Goal: Book appointment/travel/reservation

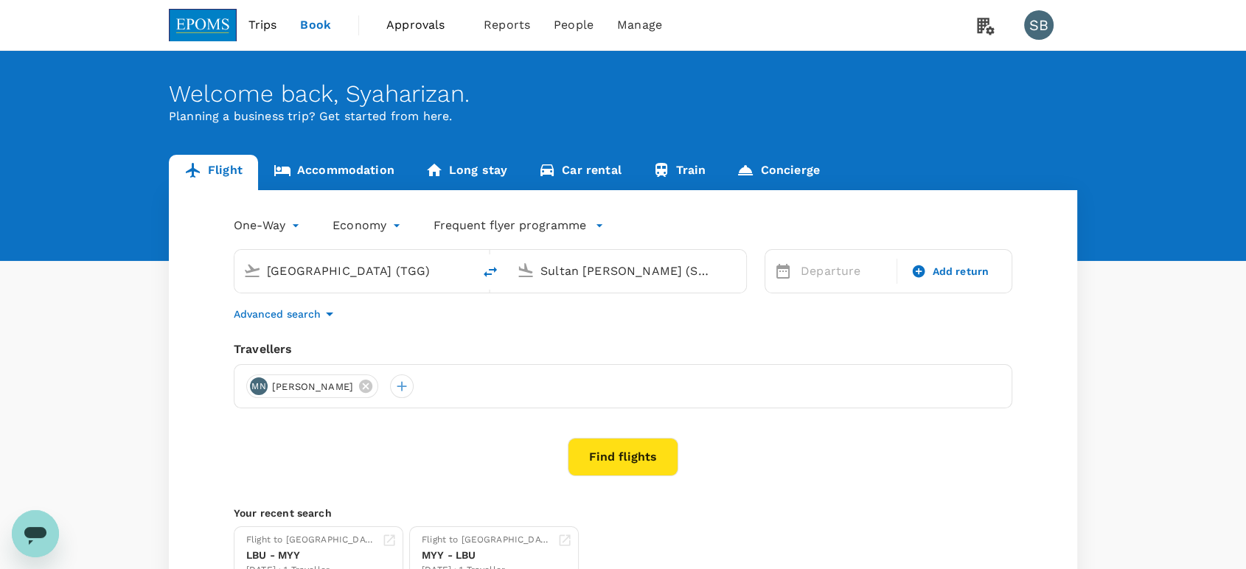
click at [333, 170] on link "Accommodation" at bounding box center [334, 172] width 152 height 35
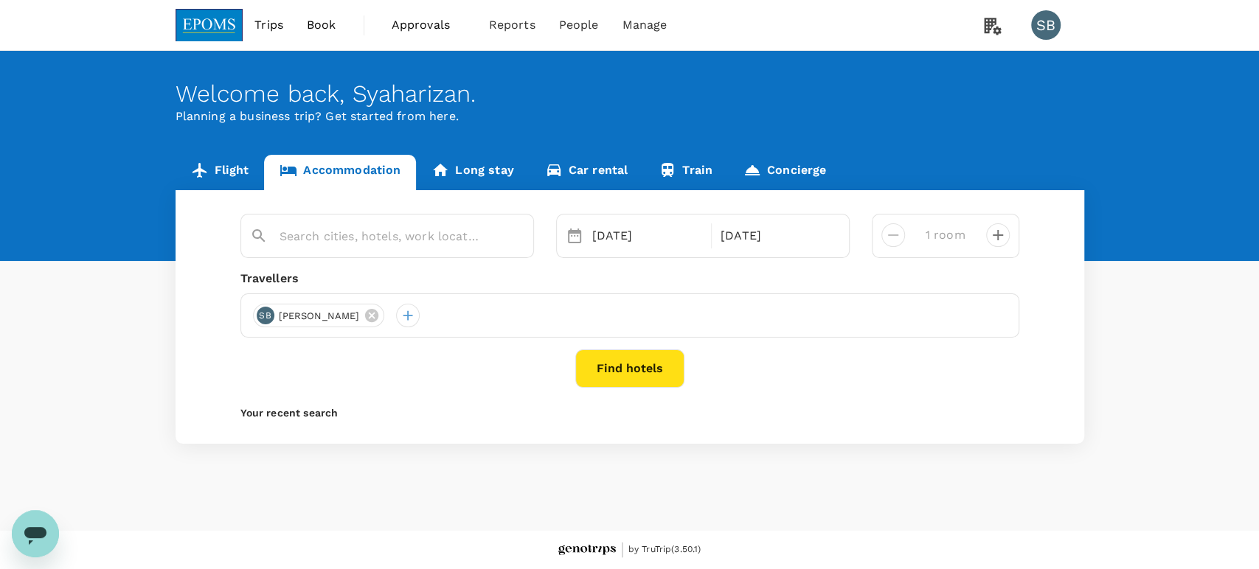
type input "[GEOGRAPHIC_DATA]"
click at [645, 367] on button "Find hotels" at bounding box center [629, 369] width 109 height 38
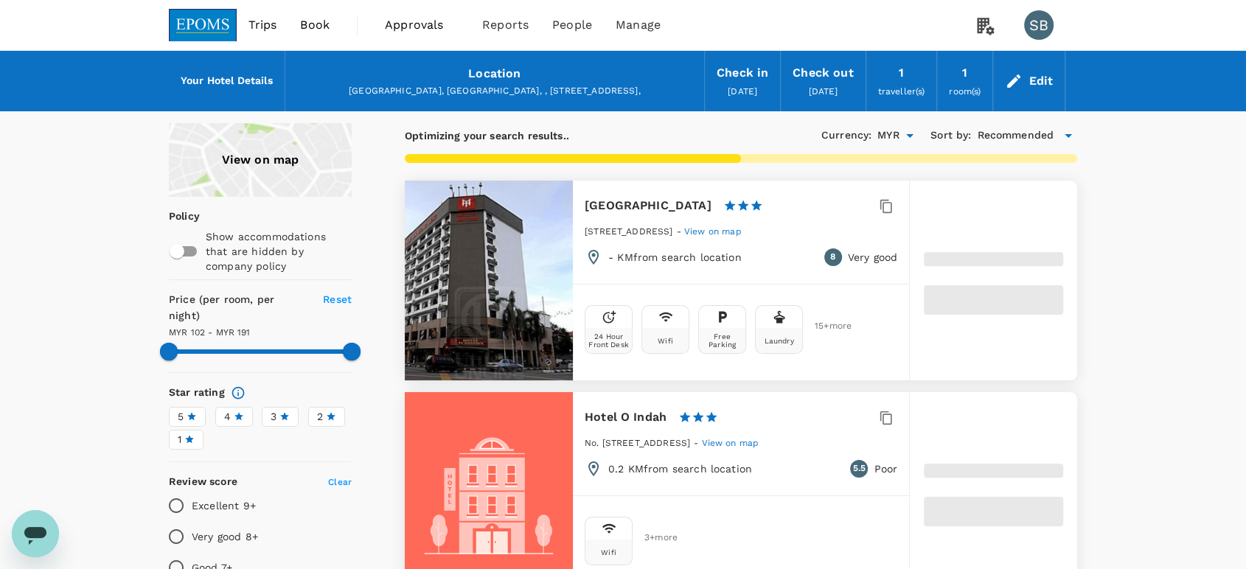
type input "191.32"
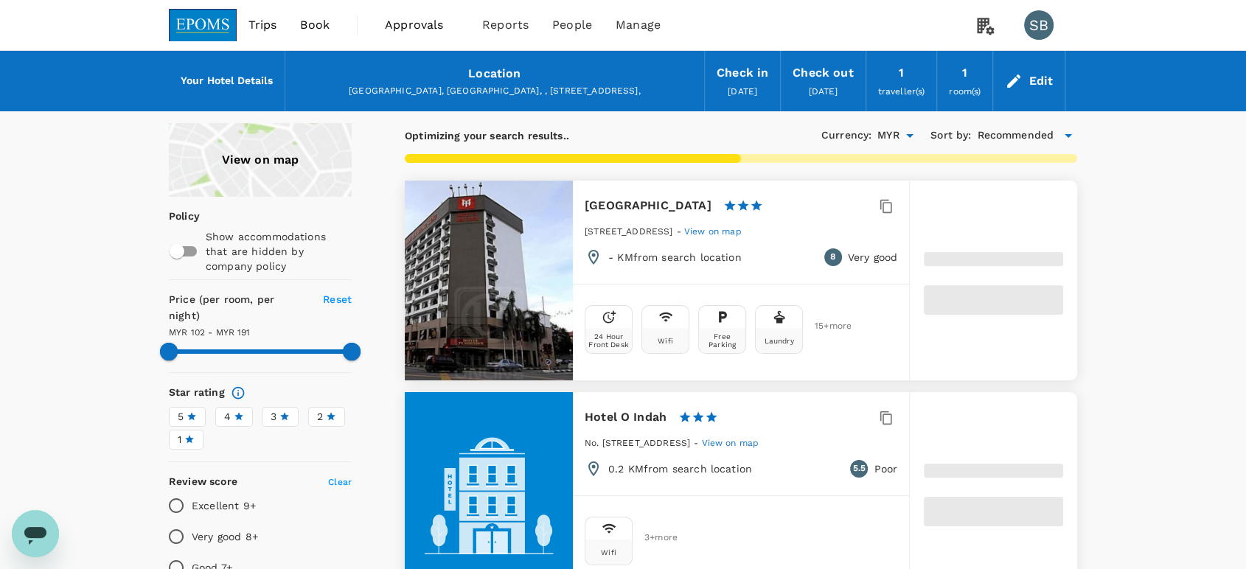
type input "102.44"
type input "191.44"
type input "68.44"
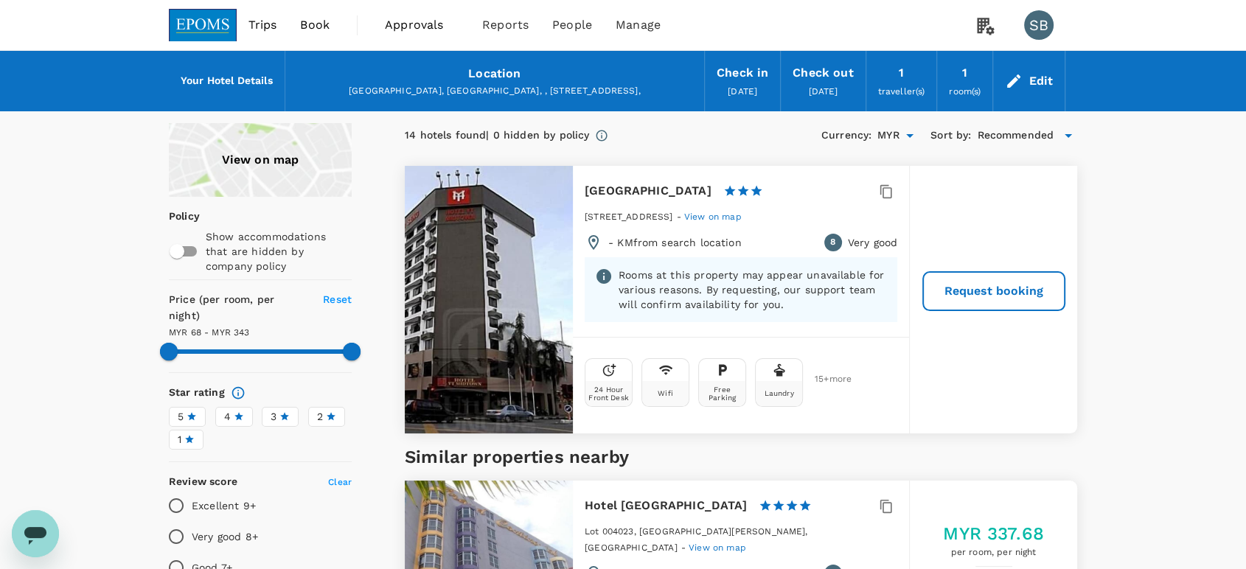
click at [516, 325] on div at bounding box center [489, 300] width 168 height 268
type input "342.44"
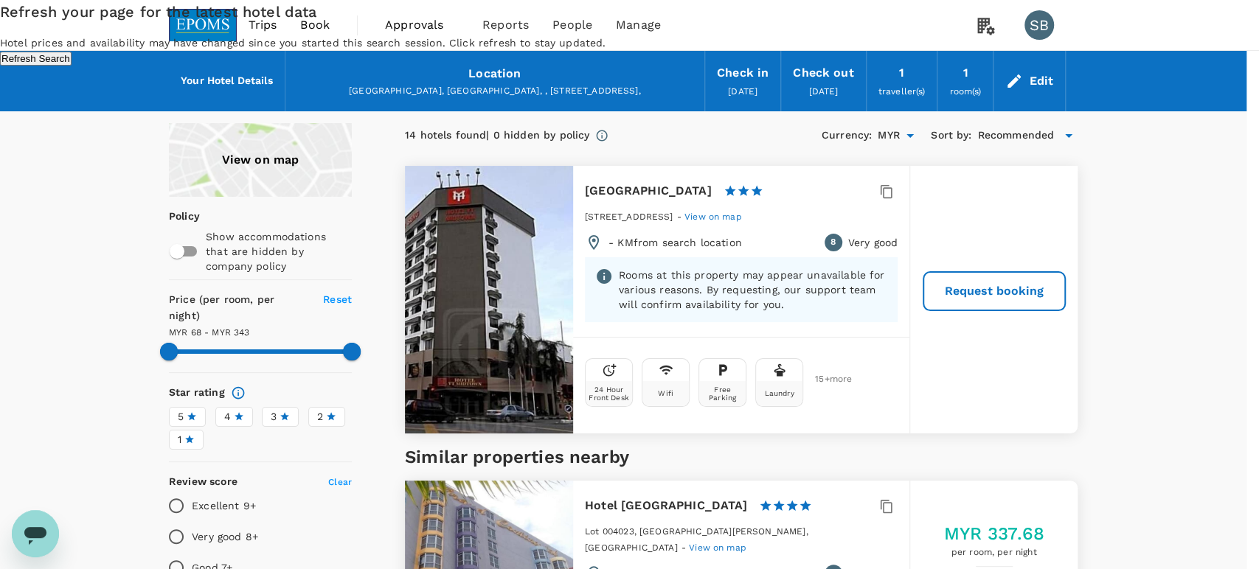
click at [714, 66] on div "Refresh your page for the latest hotel data Hotel prices and availability may h…" at bounding box center [629, 33] width 1259 height 66
click at [72, 66] on button "Refresh Search" at bounding box center [36, 59] width 72 height 14
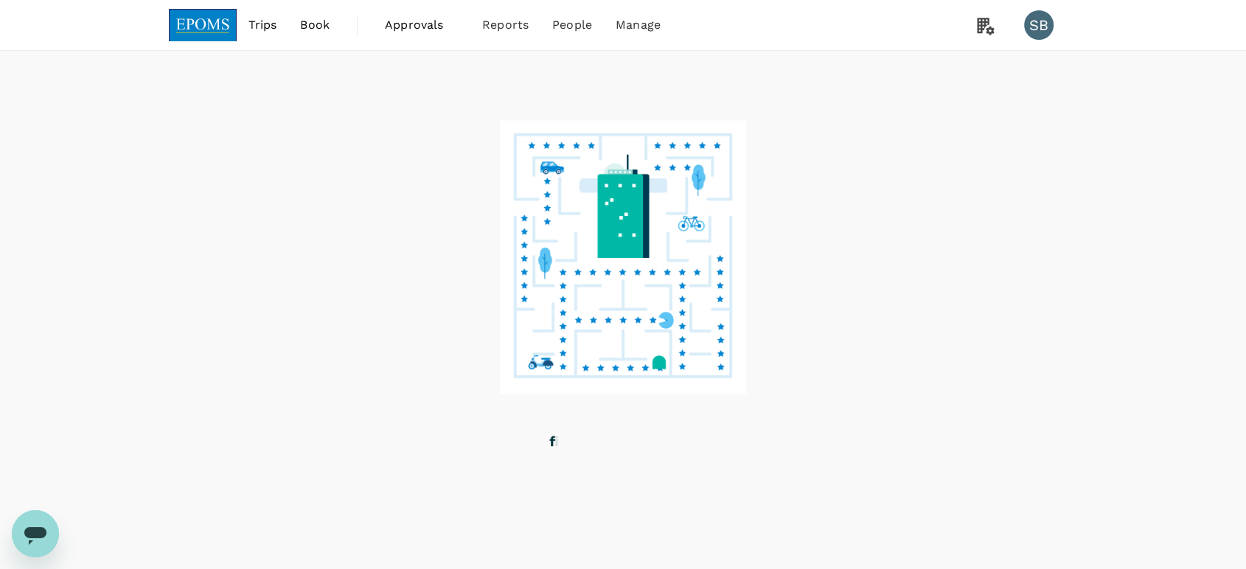
drag, startPoint x: 186, startPoint y: 35, endPoint x: 181, endPoint y: 46, distance: 11.5
click at [185, 35] on img at bounding box center [203, 25] width 68 height 32
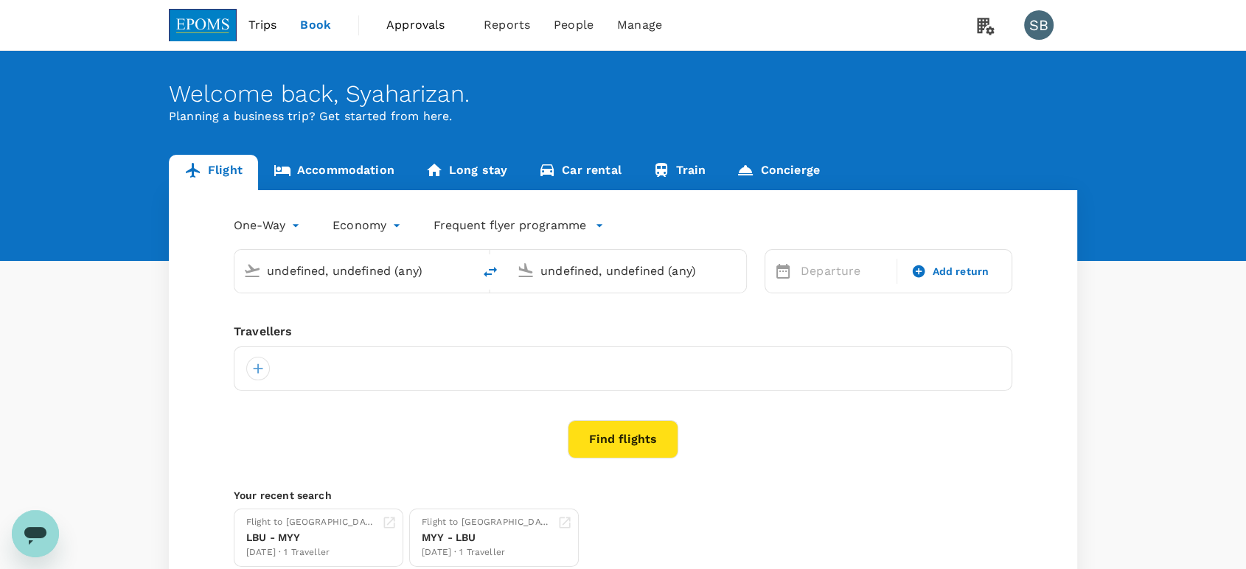
type input "[GEOGRAPHIC_DATA] (TGG)"
type input "Sultan [PERSON_NAME] (SZB)"
type input "[GEOGRAPHIC_DATA] (TGG)"
type input "Sultan [PERSON_NAME] (SZB)"
type input "[GEOGRAPHIC_DATA] (TGG)"
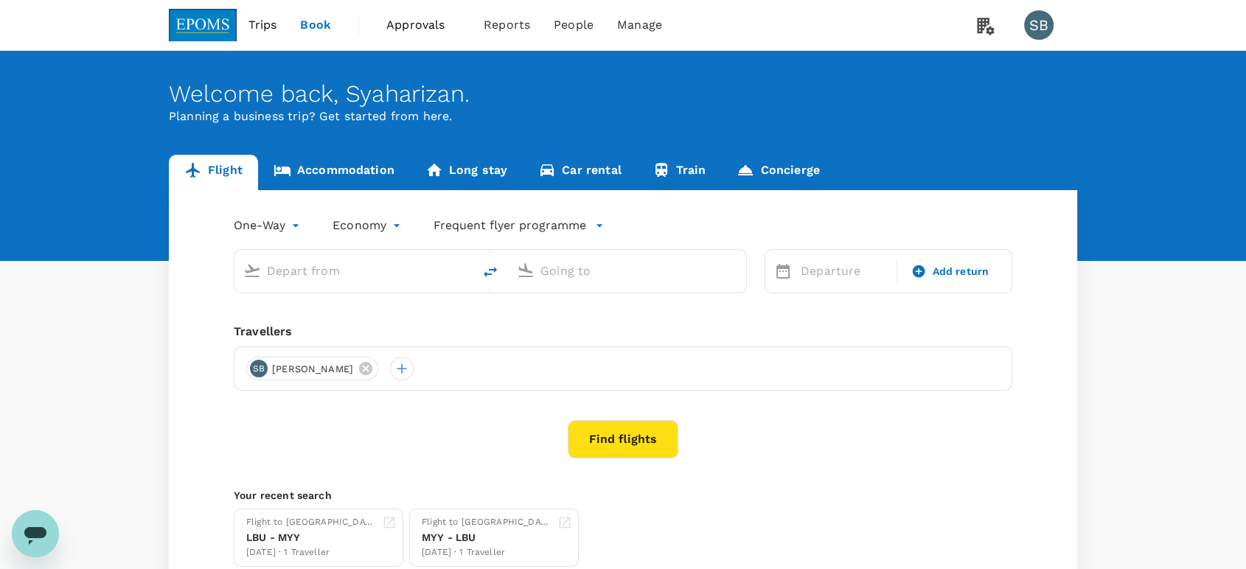
type input "Sultan [PERSON_NAME] (SZB)"
